Goal: Check status: Check status

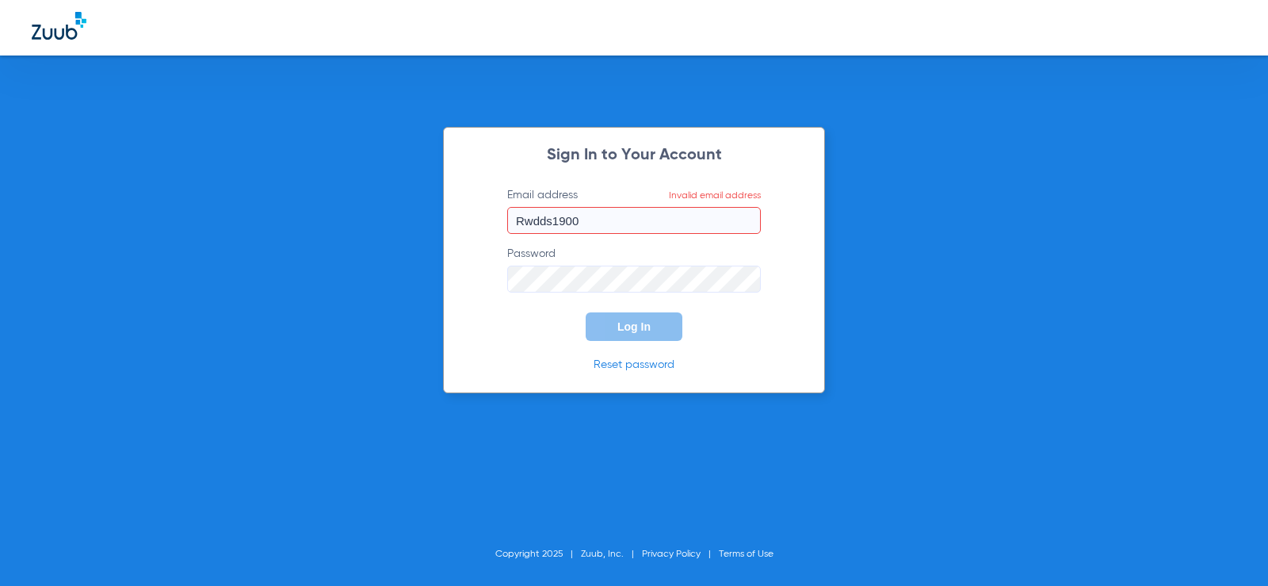
drag, startPoint x: 601, startPoint y: 220, endPoint x: -277, endPoint y: 220, distance: 877.3
click at [0, 220] on html "Sign In to Your Account Email address Invalid email address Rwdds1900 Password …" at bounding box center [634, 293] width 1268 height 586
type input "P"
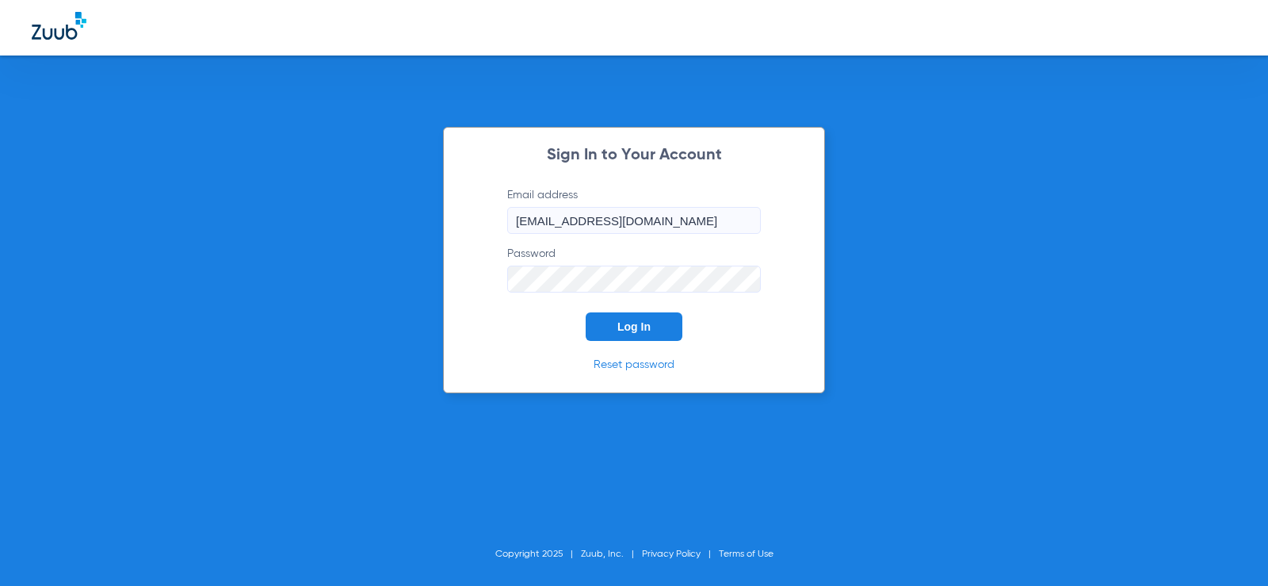
type input "[EMAIL_ADDRESS][DOMAIN_NAME]"
click at [586, 312] on button "Log In" at bounding box center [634, 326] width 97 height 29
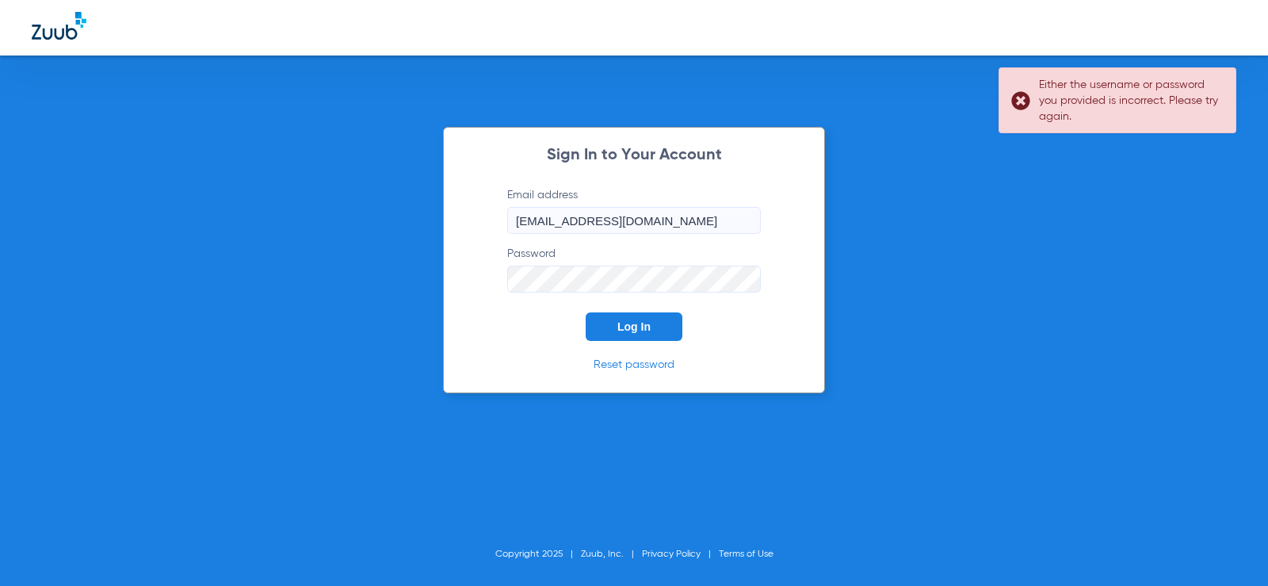
click at [140, 275] on div "Sign In to Your Account Email address [EMAIL_ADDRESS][DOMAIN_NAME] Password Log…" at bounding box center [634, 293] width 1268 height 586
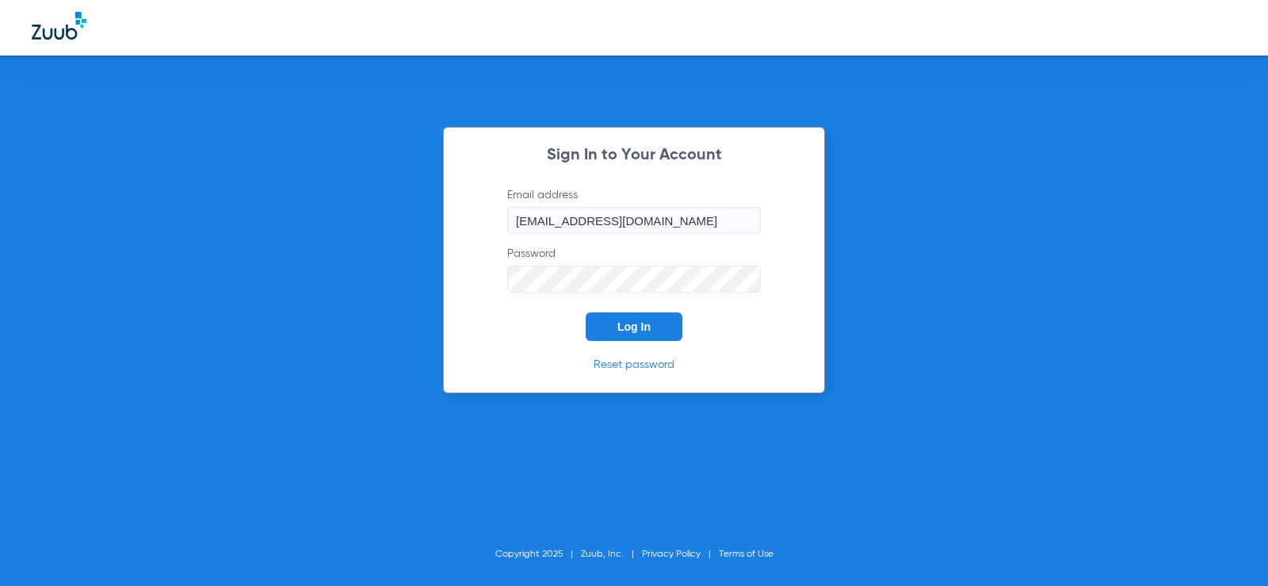
click at [586, 312] on button "Log In" at bounding box center [634, 326] width 97 height 29
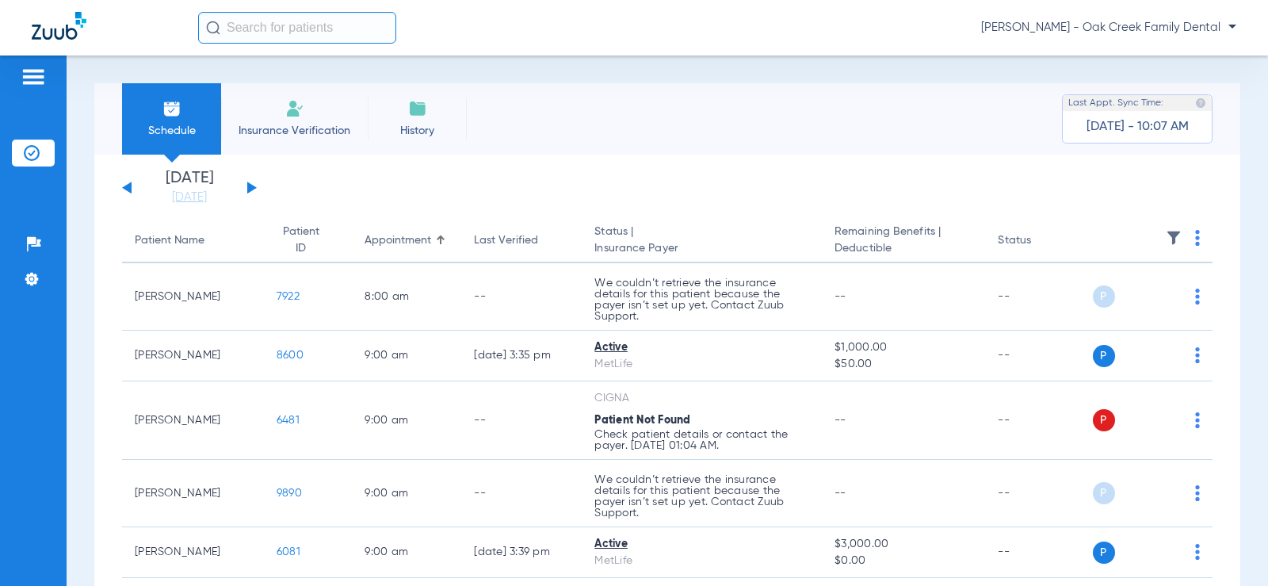
click at [253, 190] on div "[DATE] [DATE] [DATE] [DATE] [DATE] [DATE] [DATE] [DATE] [DATE] [DATE] [DATE] [D…" at bounding box center [189, 187] width 135 height 35
click at [254, 185] on div "[DATE] [DATE] [DATE] [DATE] [DATE] [DATE] [DATE] [DATE] [DATE] [DATE] [DATE] [D…" at bounding box center [189, 187] width 135 height 35
click at [250, 185] on button at bounding box center [252, 187] width 10 height 12
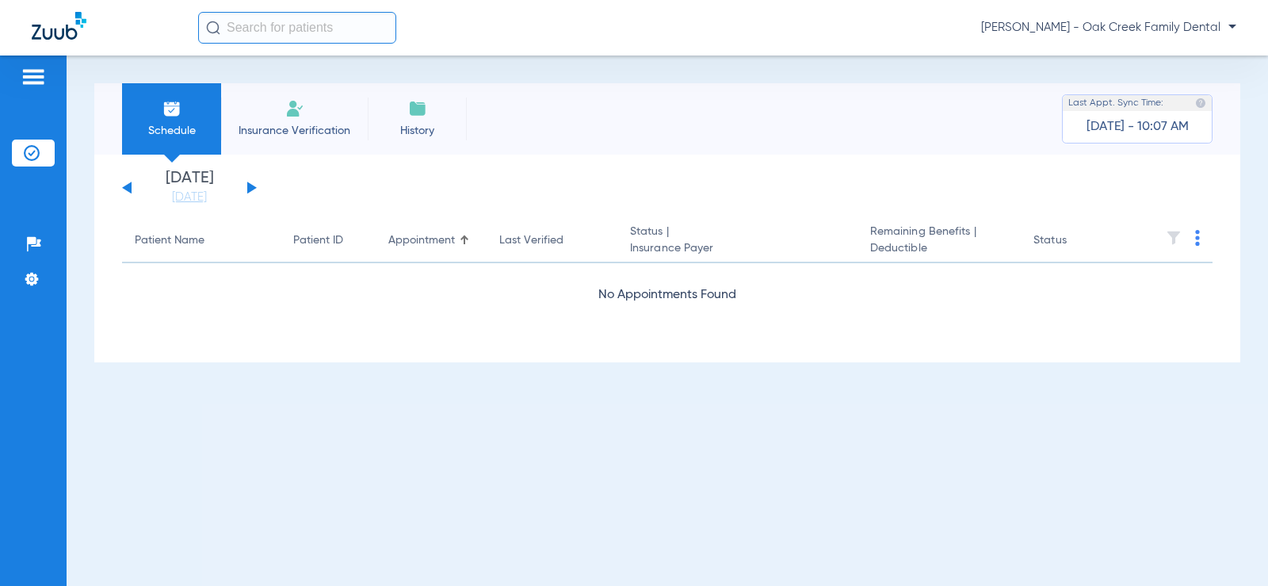
click at [250, 185] on button at bounding box center [252, 187] width 10 height 12
click at [242, 189] on div "[DATE] [DATE] [DATE] [DATE] [DATE] [DATE] [DATE] [DATE] [DATE] [DATE] [DATE] [D…" at bounding box center [189, 187] width 135 height 35
click at [250, 185] on button at bounding box center [252, 187] width 10 height 12
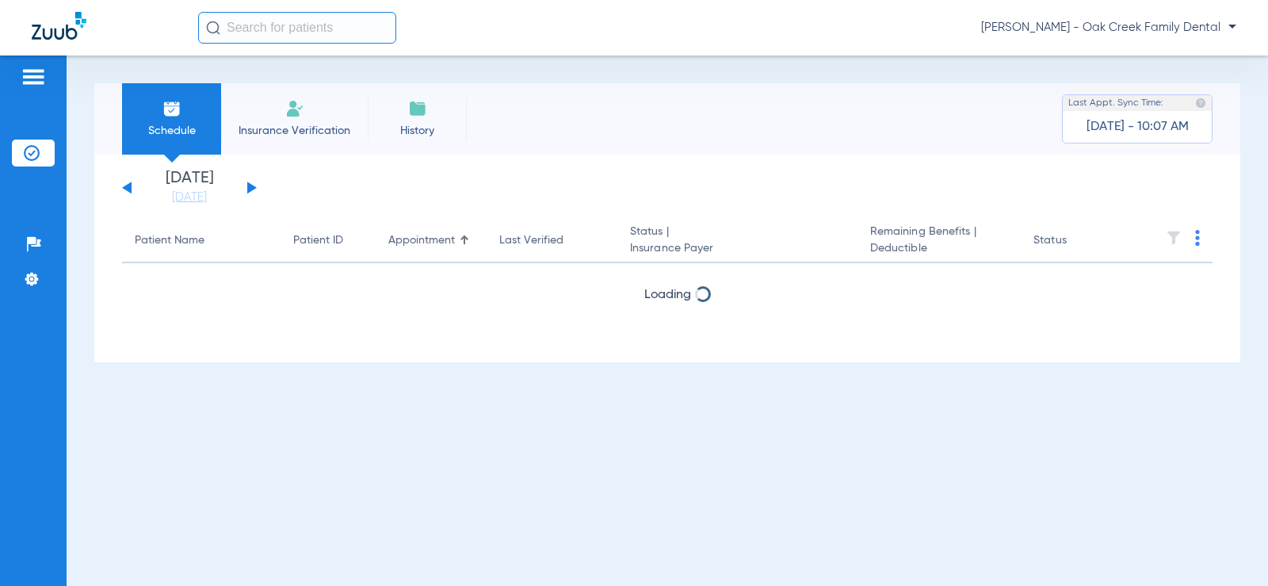
click at [250, 185] on button at bounding box center [252, 187] width 10 height 12
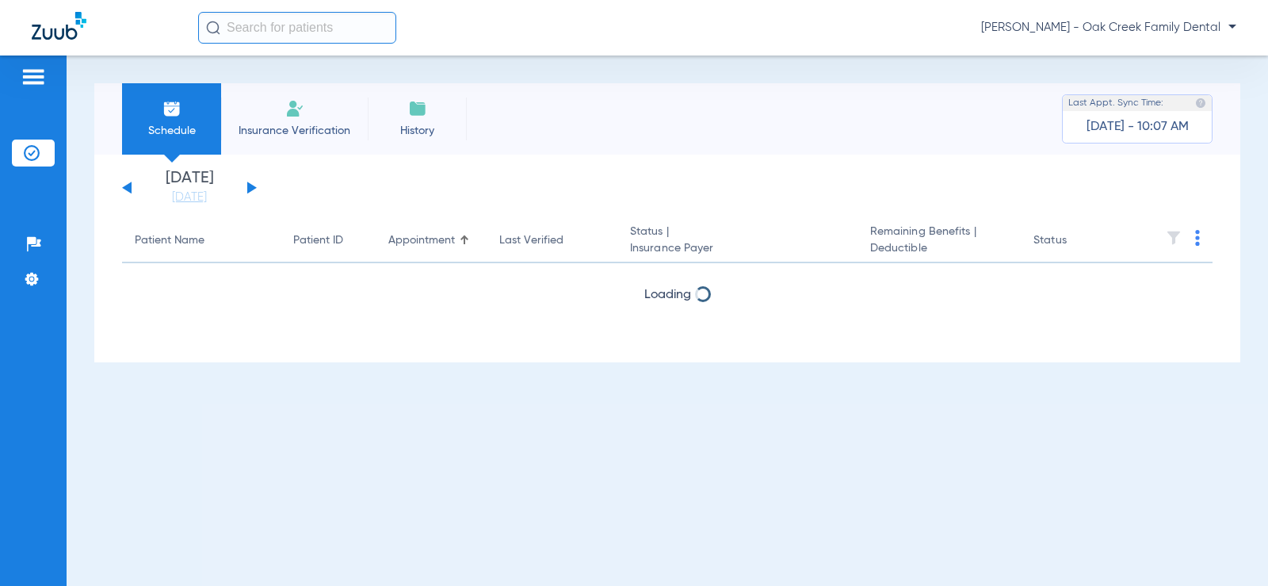
click at [254, 181] on div "[DATE] [DATE] [DATE] [DATE] [DATE] [DATE] [DATE] [DATE] [DATE] [DATE] [DATE] [D…" at bounding box center [189, 187] width 135 height 35
click at [247, 179] on div "[DATE] [DATE] [DATE] [DATE] [DATE] [DATE] [DATE] [DATE] [DATE] [DATE] [DATE] [D…" at bounding box center [189, 187] width 135 height 35
click at [247, 181] on div "[DATE] [DATE] [DATE] [DATE] [DATE] [DATE] [DATE] [DATE] [DATE] [DATE] [DATE] [D…" at bounding box center [189, 187] width 135 height 35
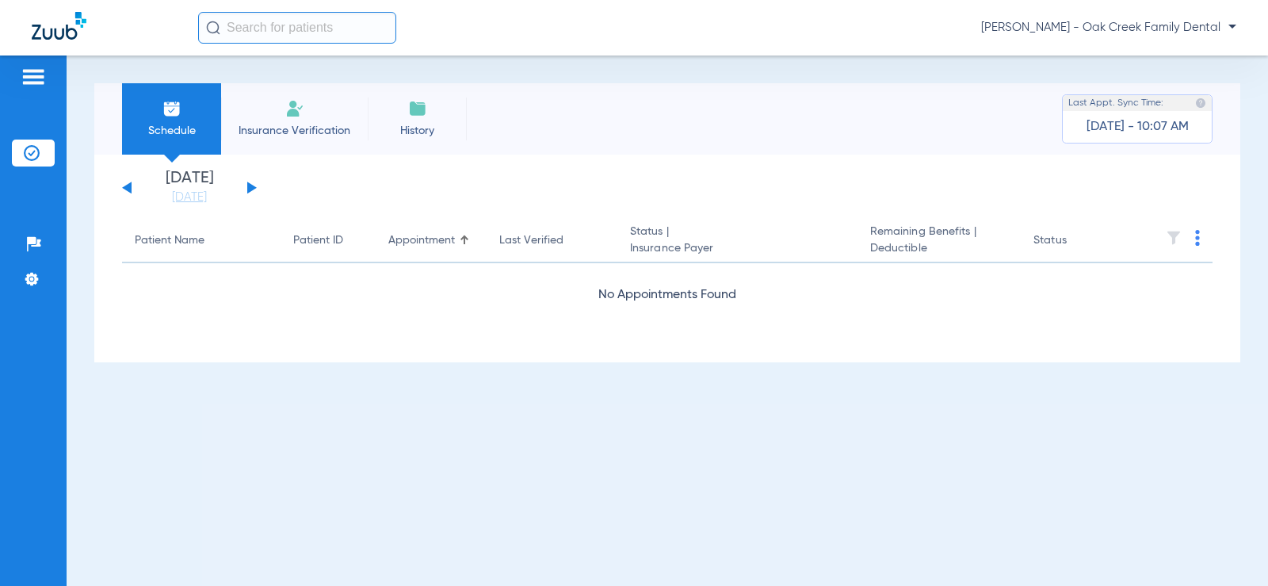
click at [251, 188] on button at bounding box center [252, 187] width 10 height 12
click at [257, 185] on app-single-date-navigator "[DATE] [DATE] [DATE] [DATE] [DATE] [DATE] [DATE] [DATE] [DATE] [DATE] [DATE] [D…" at bounding box center [667, 187] width 1091 height 35
drag, startPoint x: 542, startPoint y: 573, endPoint x: 251, endPoint y: 185, distance: 485.2
click at [251, 185] on button at bounding box center [252, 187] width 10 height 12
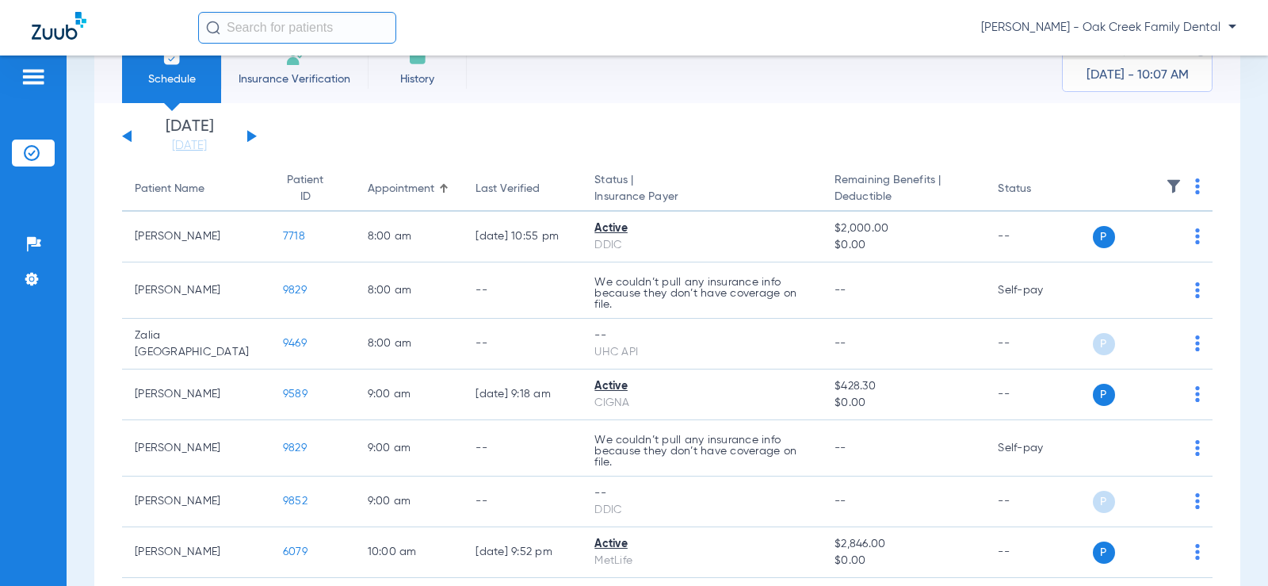
scroll to position [79, 0]
